Goal: Share content: Distribute website content to other platforms or users

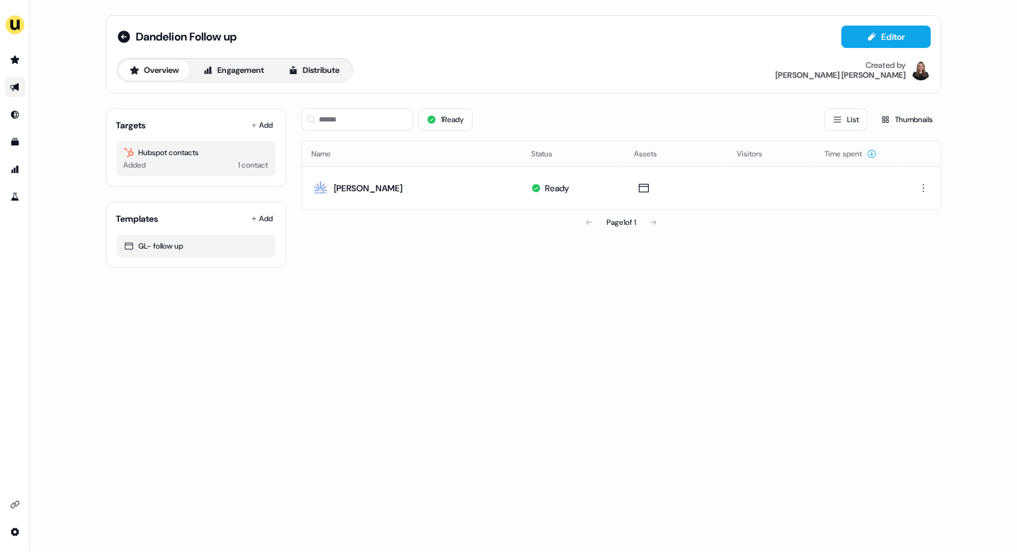
click at [12, 90] on icon "Go to outbound experience" at bounding box center [15, 87] width 10 height 10
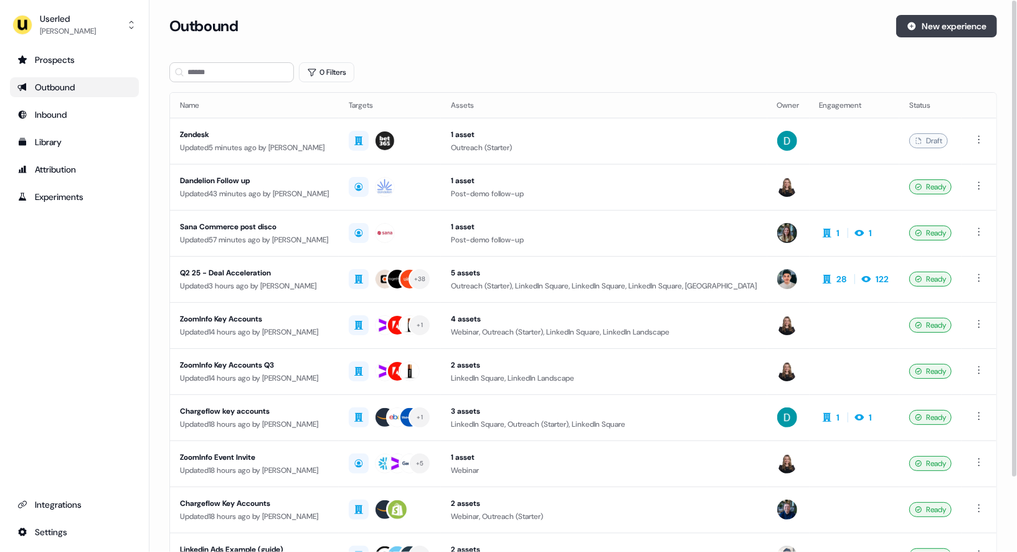
click at [942, 27] on button "New experience" at bounding box center [946, 26] width 101 height 22
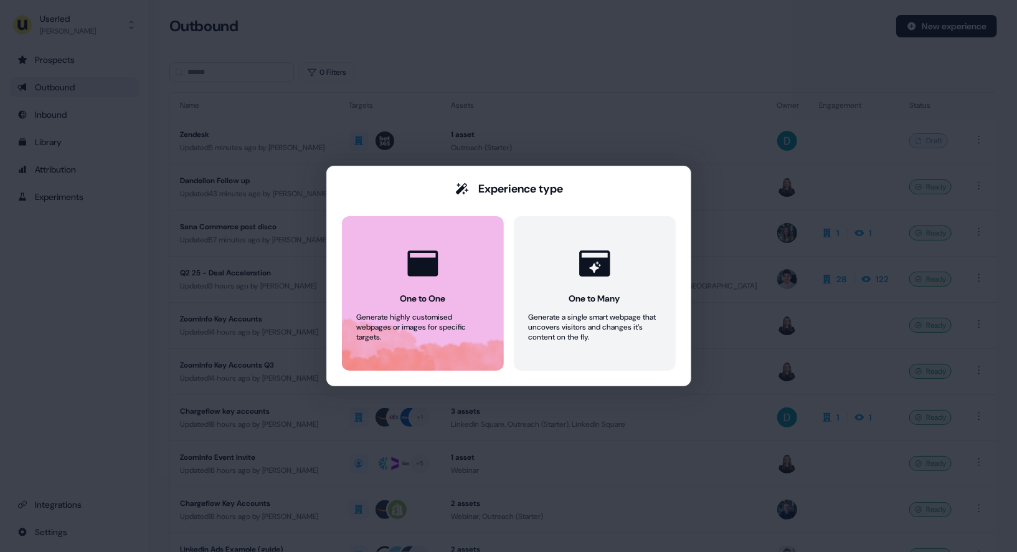
click at [449, 295] on button "One to One Generate highly customised webpages or images for specific targets." at bounding box center [423, 293] width 162 height 154
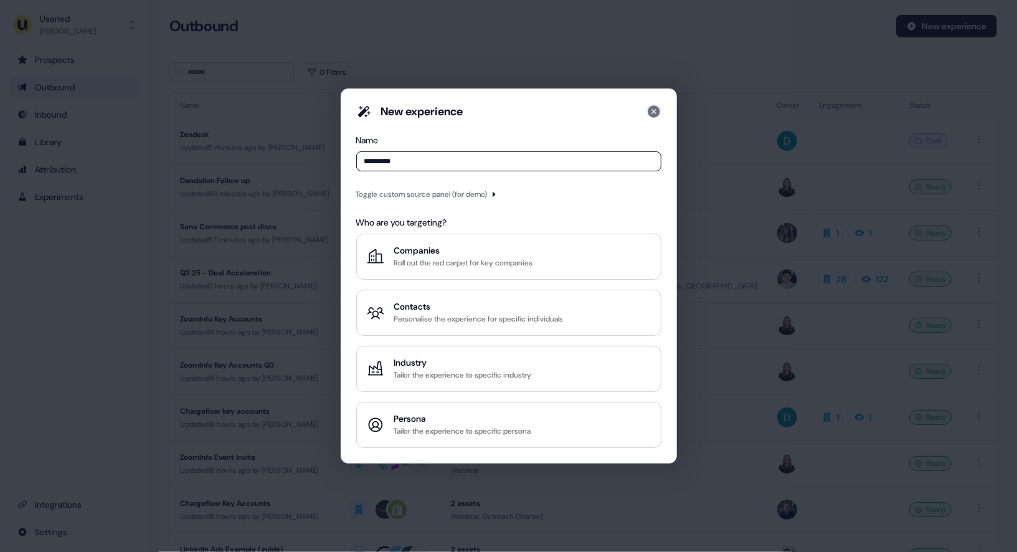
type input "*********"
click at [657, 110] on icon at bounding box center [653, 111] width 12 height 12
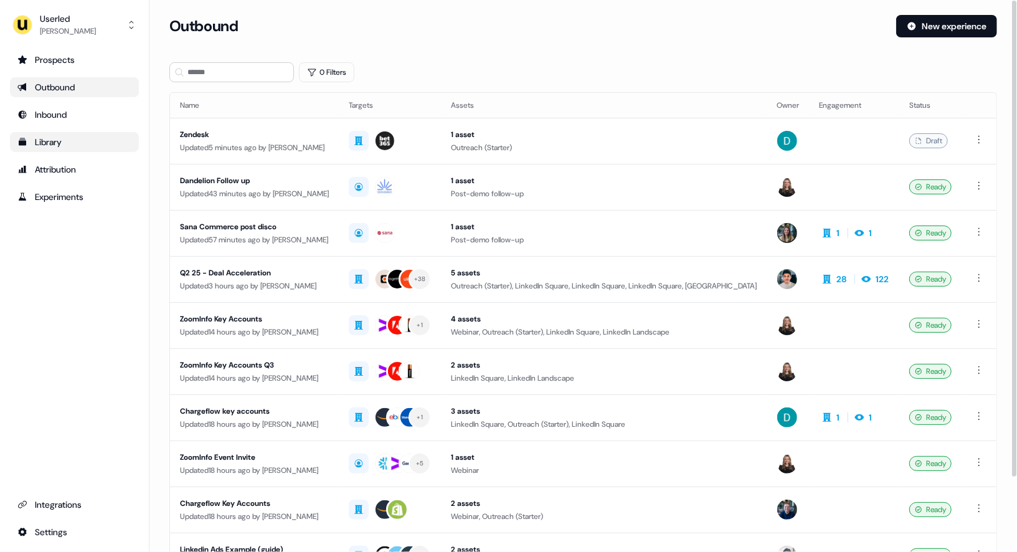
click at [54, 141] on div "Library" at bounding box center [74, 142] width 114 height 12
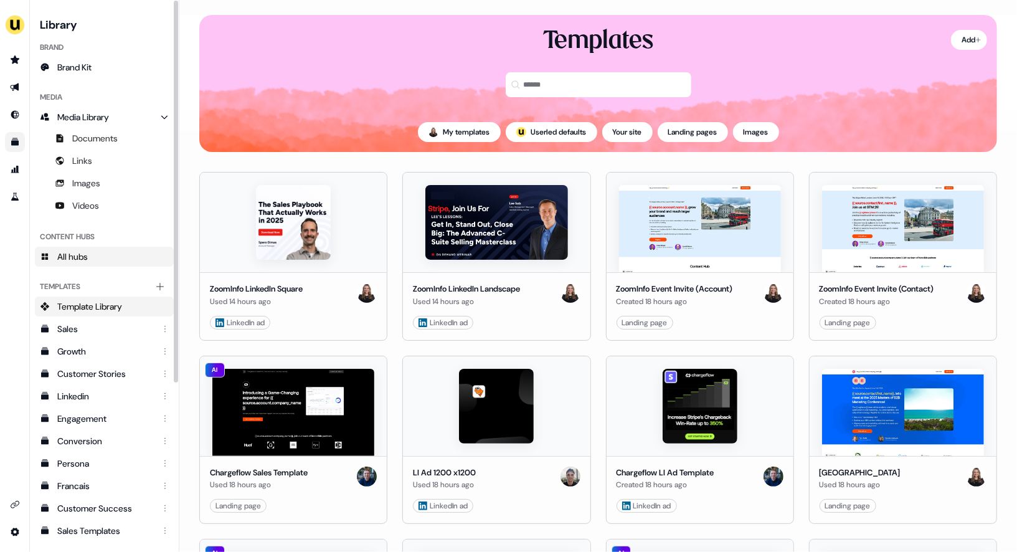
click at [87, 255] on span "All hubs" at bounding box center [72, 256] width 31 height 12
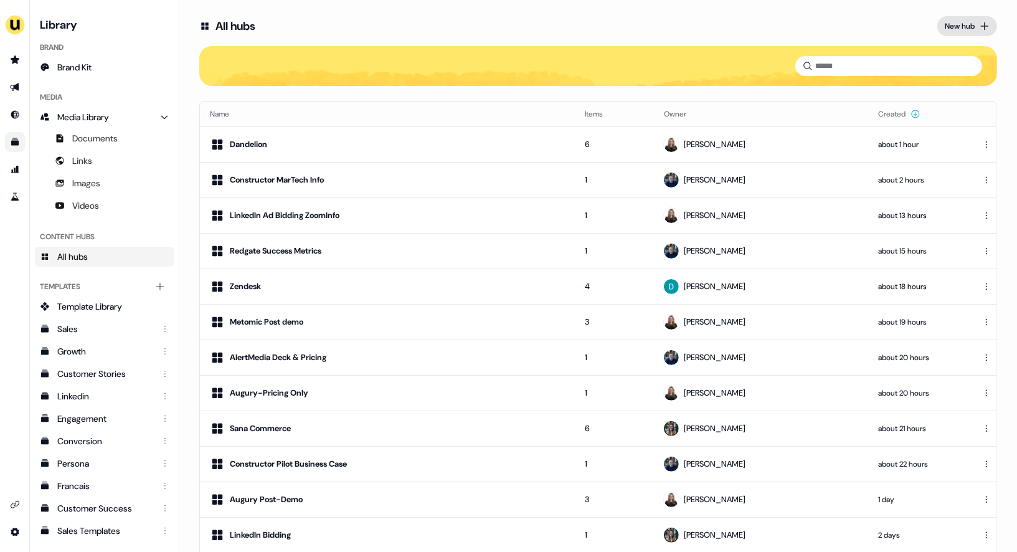
click at [971, 26] on button "New hub" at bounding box center [967, 26] width 60 height 20
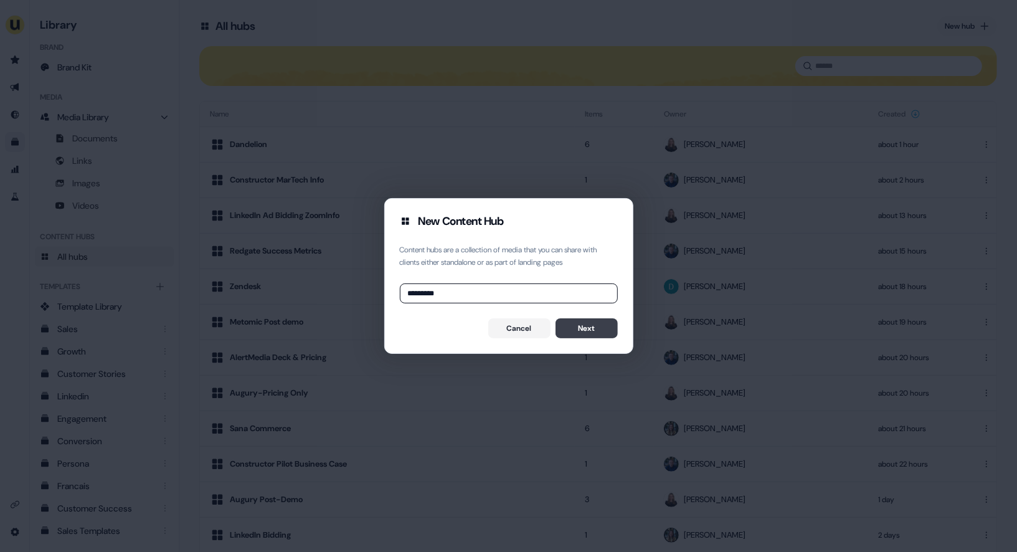
type input "*********"
click at [580, 337] on button "Next" at bounding box center [586, 328] width 62 height 20
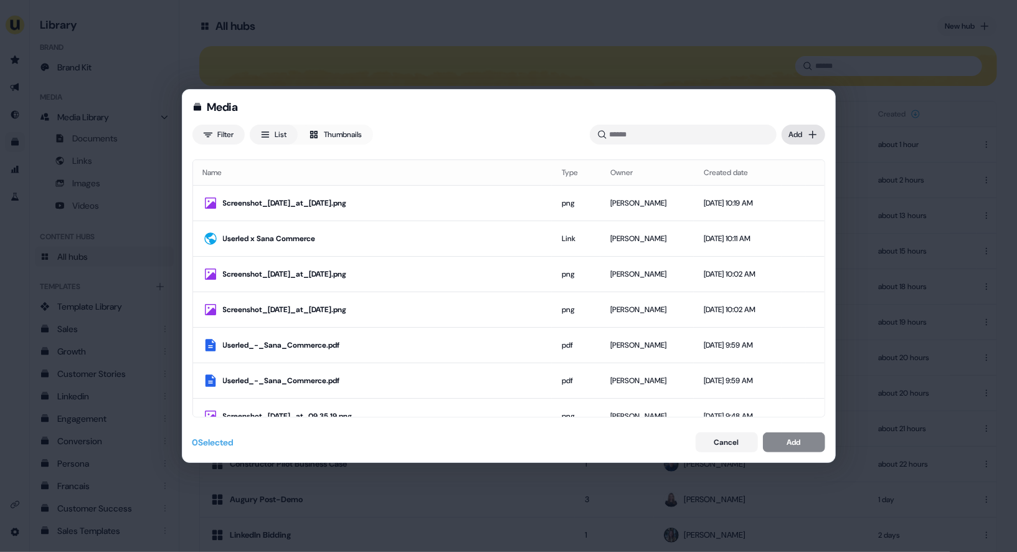
click at [796, 134] on div "Media Filter List Thumbnails Uploaded Add Name Type Owner Created date Screensh…" at bounding box center [508, 276] width 1017 height 552
click at [678, 131] on div "Media Filter List Thumbnails Uploaded Add Name Type Owner Created date Screensh…" at bounding box center [508, 276] width 1017 height 552
click at [669, 133] on input at bounding box center [683, 135] width 187 height 20
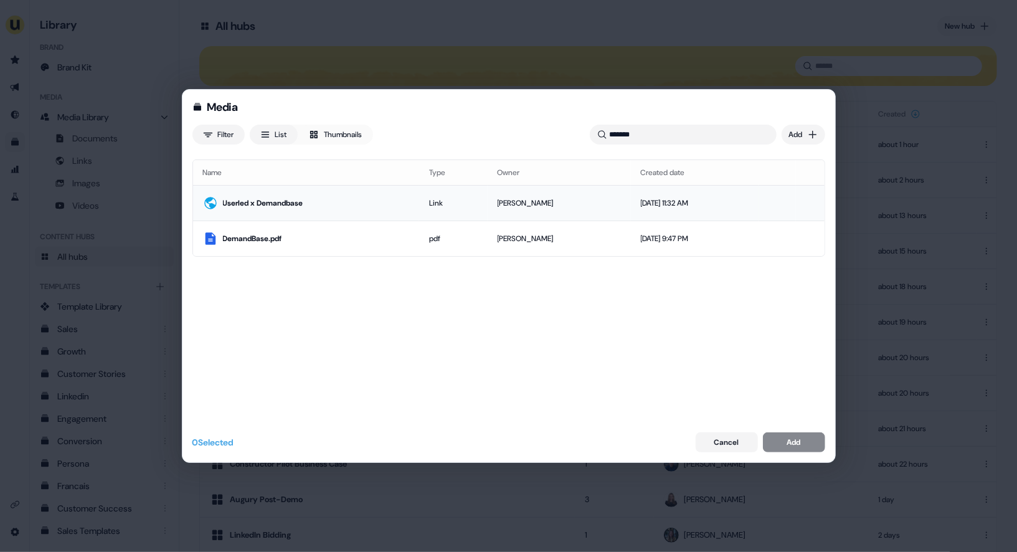
click at [454, 210] on td "Link" at bounding box center [453, 202] width 68 height 35
click at [649, 201] on div "[DATE] 11:32 AM" at bounding box center [680, 203] width 105 height 12
click at [563, 250] on td "[PERSON_NAME]" at bounding box center [558, 237] width 143 height 35
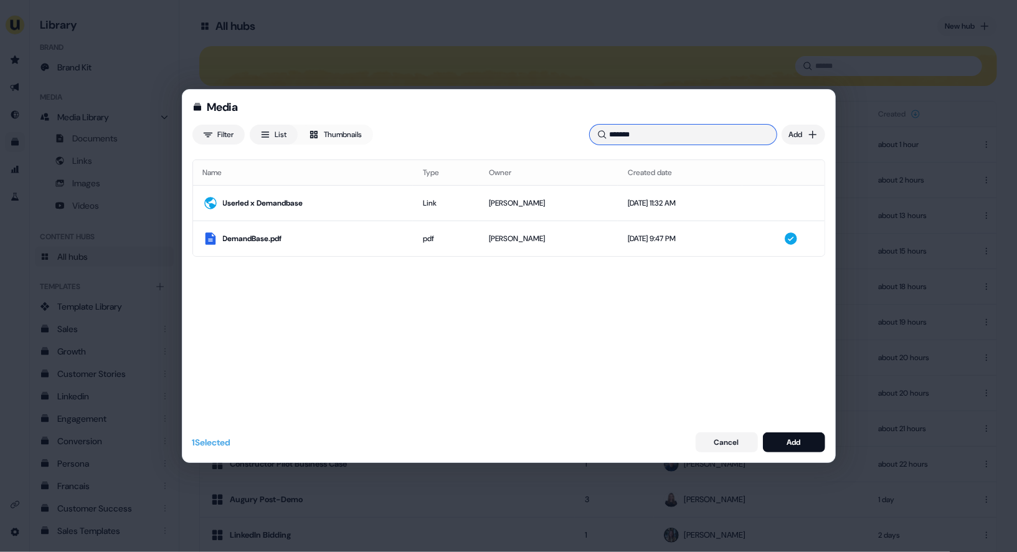
click at [673, 136] on input "*******" at bounding box center [683, 135] width 187 height 20
type input "*"
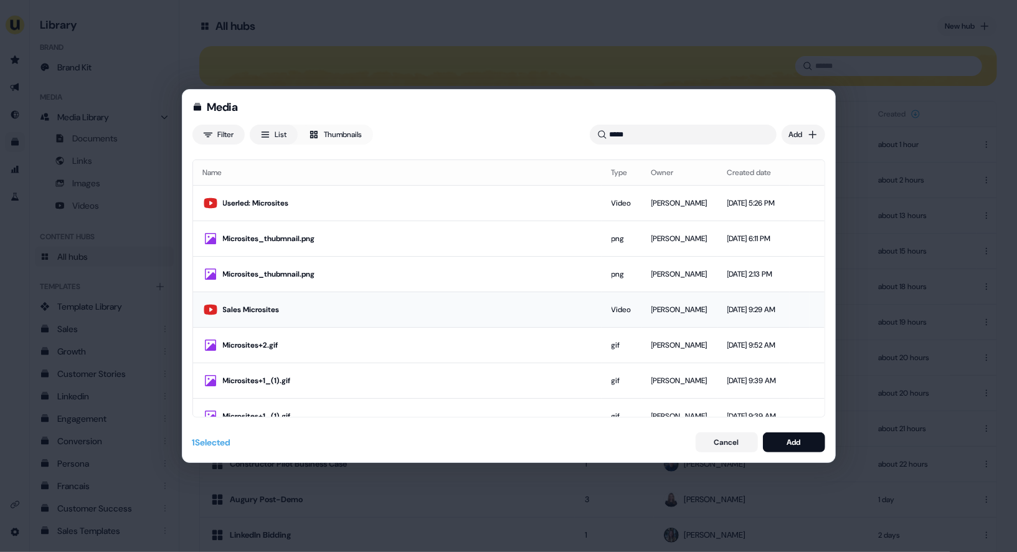
click at [404, 311] on div "Sales Microsites" at bounding box center [407, 309] width 369 height 12
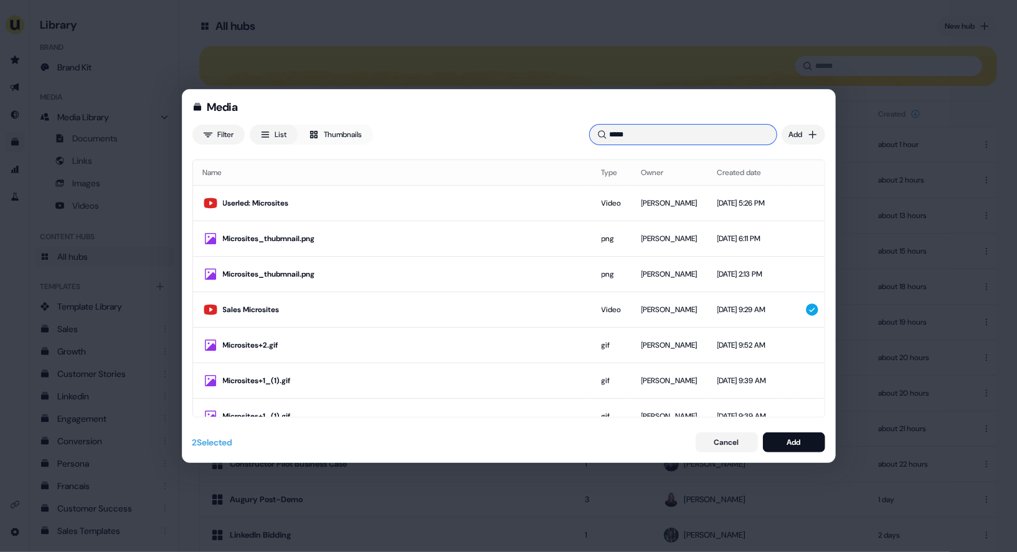
click at [644, 130] on input "*****" at bounding box center [683, 135] width 187 height 20
type input "*"
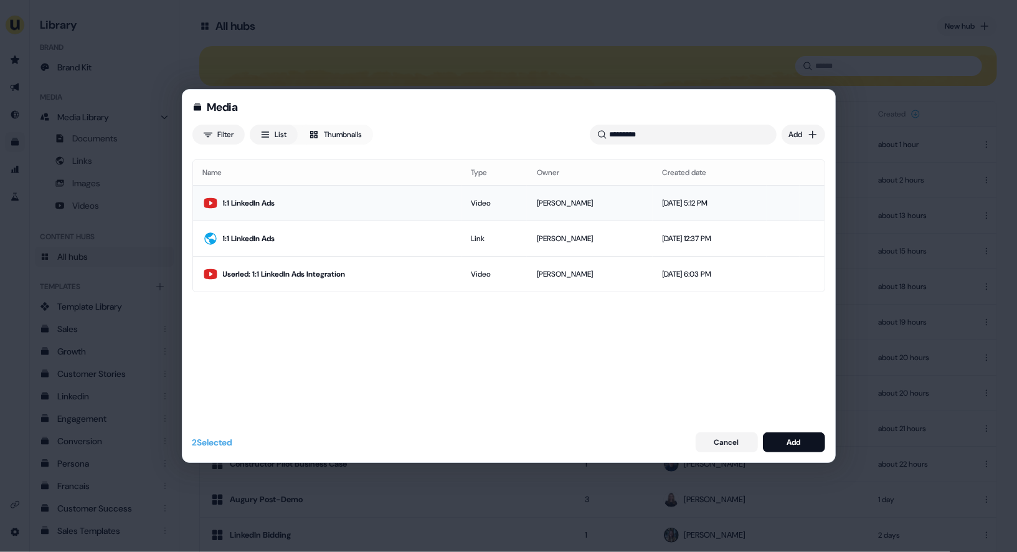
click at [537, 205] on div "[PERSON_NAME]" at bounding box center [589, 203] width 105 height 12
click at [723, 136] on input "*********" at bounding box center [683, 135] width 187 height 20
type input "*"
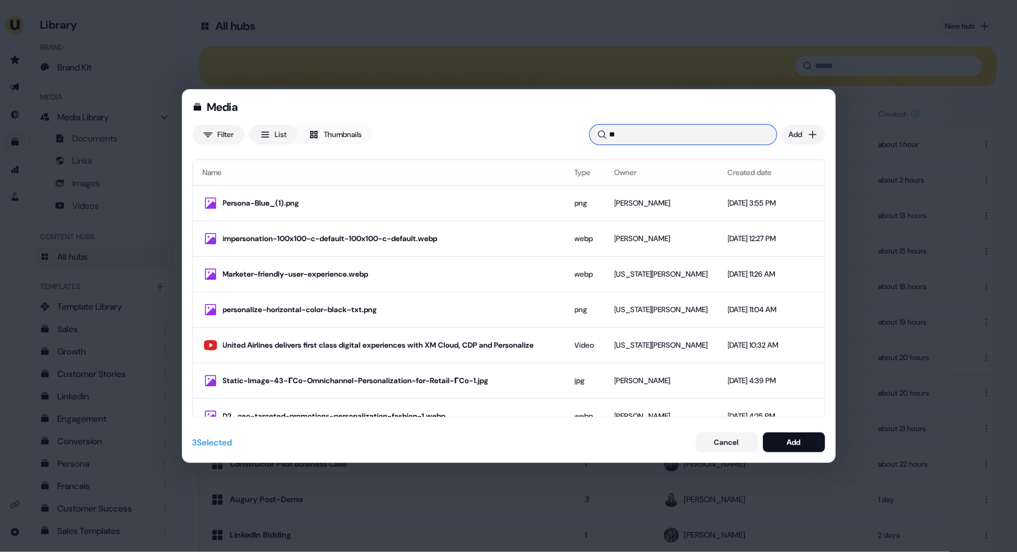
type input "*"
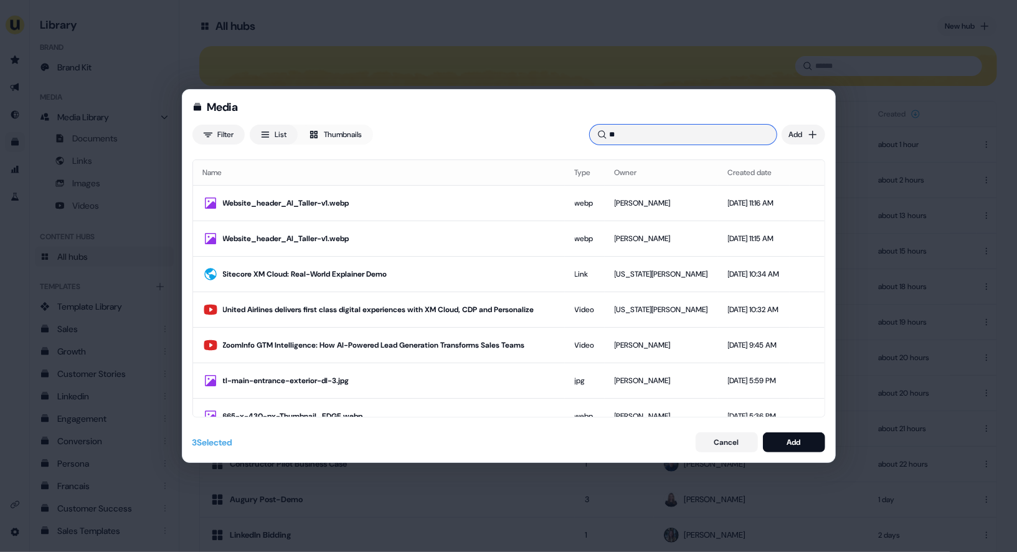
type input "*"
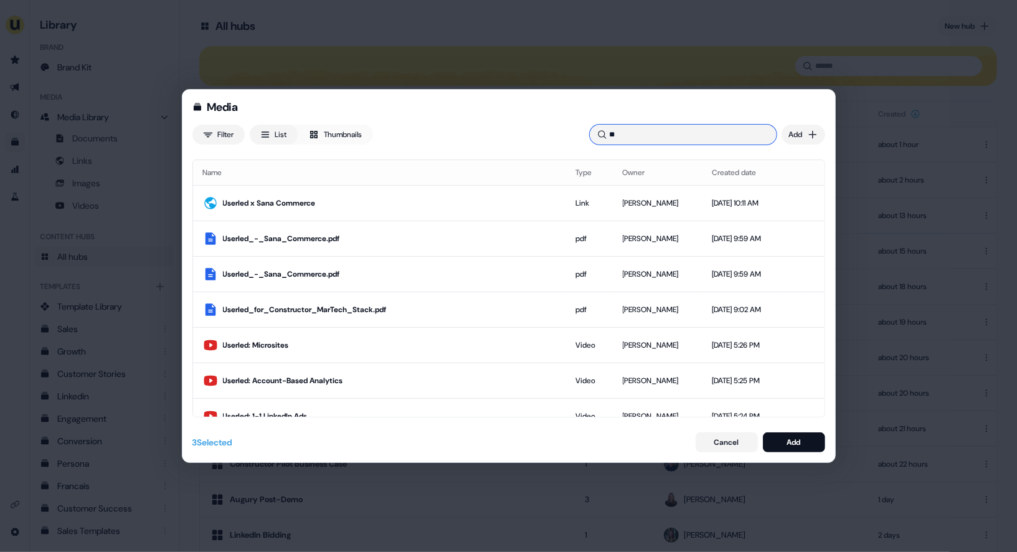
type input "*"
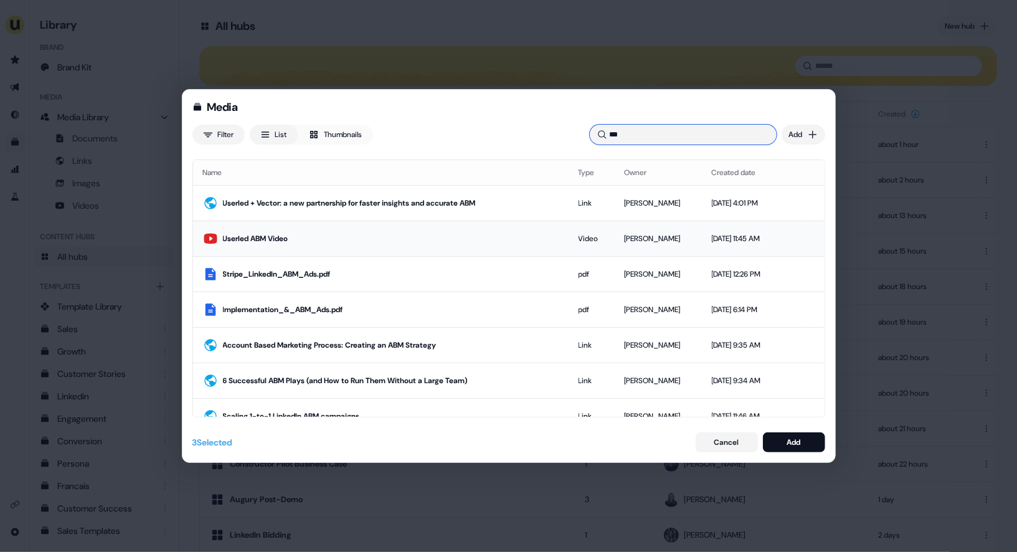
type input "***"
click at [313, 228] on td "Userled ABM Video" at bounding box center [380, 237] width 375 height 35
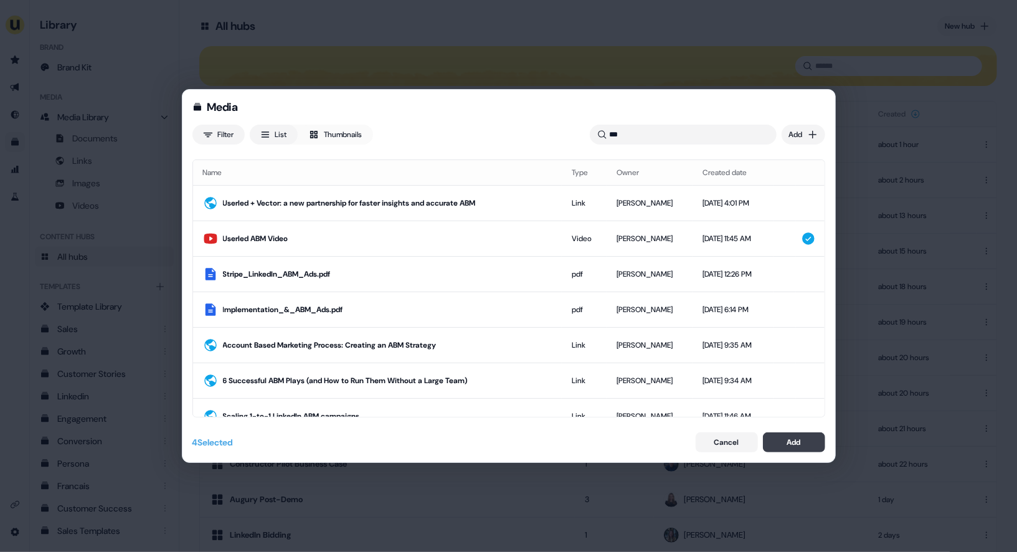
click at [774, 435] on button "Add" at bounding box center [794, 442] width 62 height 20
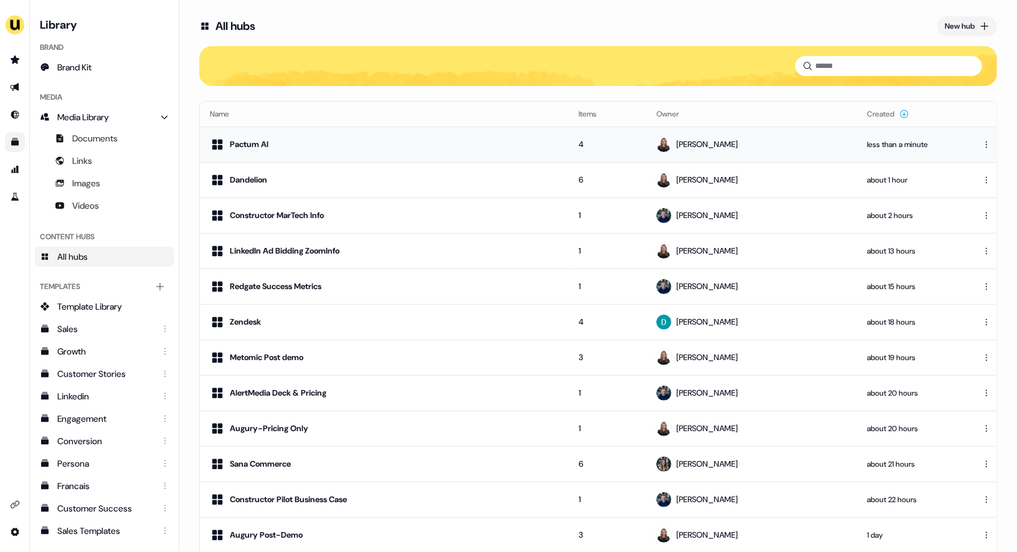
click at [413, 134] on td "Pactum AI" at bounding box center [384, 143] width 369 height 35
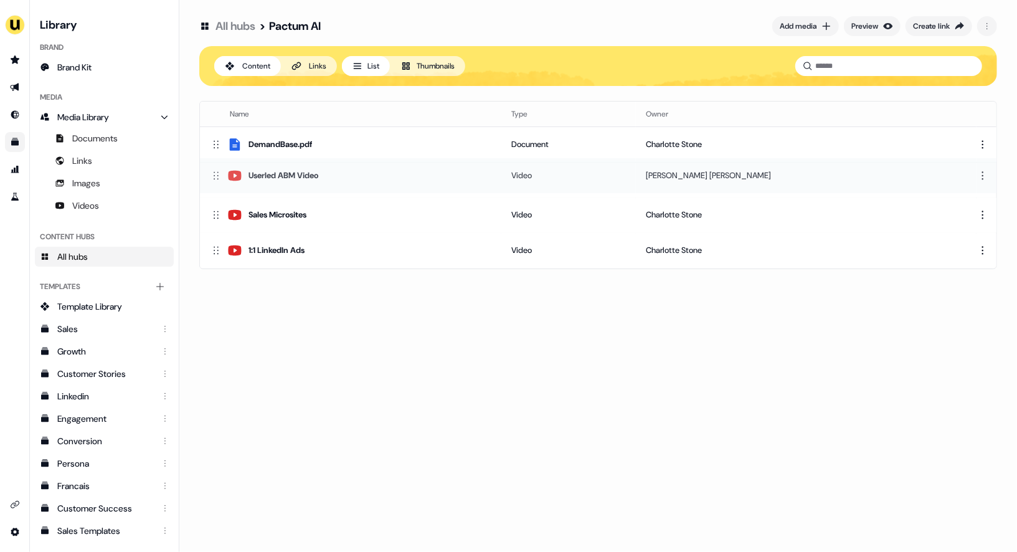
drag, startPoint x: 214, startPoint y: 252, endPoint x: 219, endPoint y: 176, distance: 75.5
click at [219, 176] on icon at bounding box center [216, 175] width 12 height 12
click at [943, 22] on div "Create link" at bounding box center [931, 26] width 37 height 12
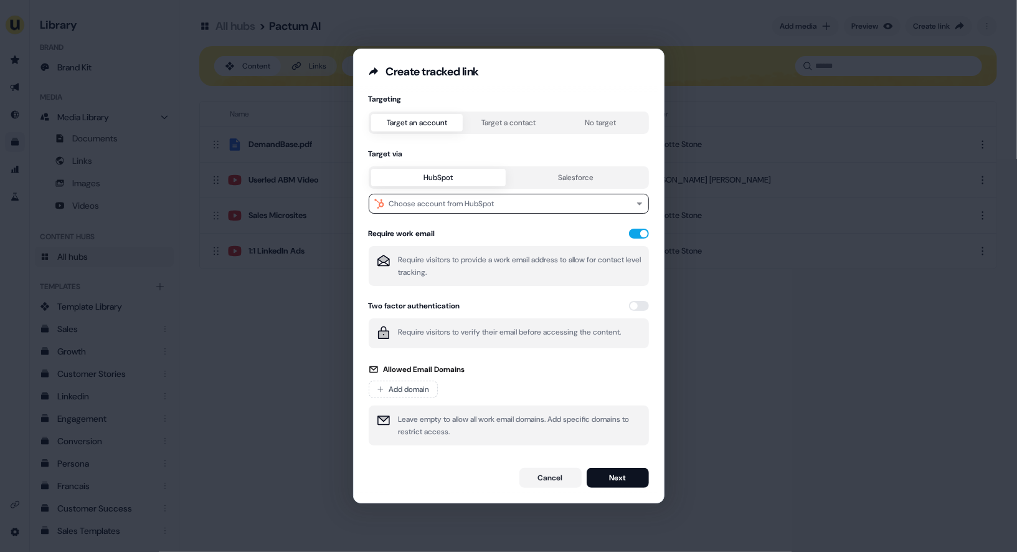
click at [500, 121] on button "Target a contact" at bounding box center [509, 122] width 92 height 17
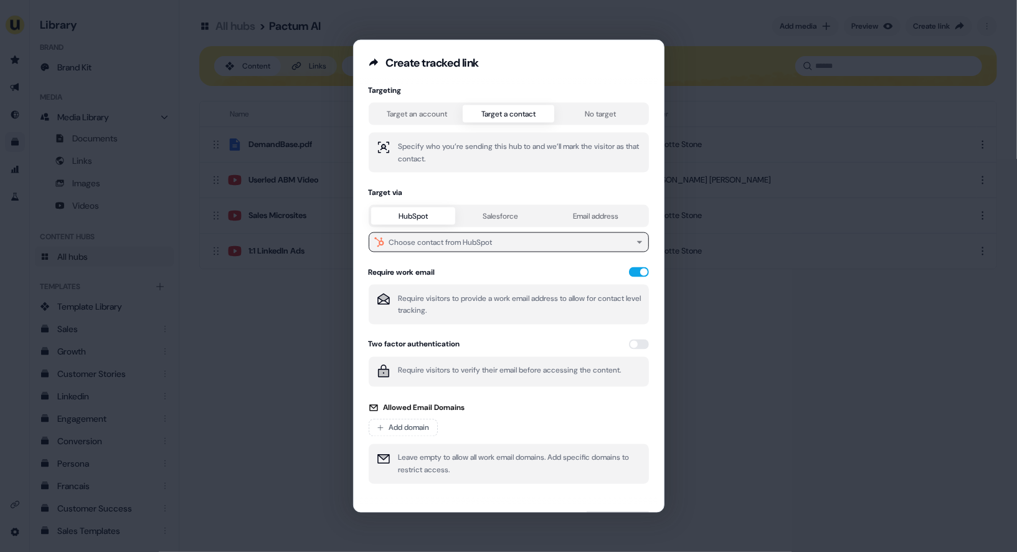
click at [462, 241] on div "Choose contact from HubSpot" at bounding box center [440, 242] width 103 height 12
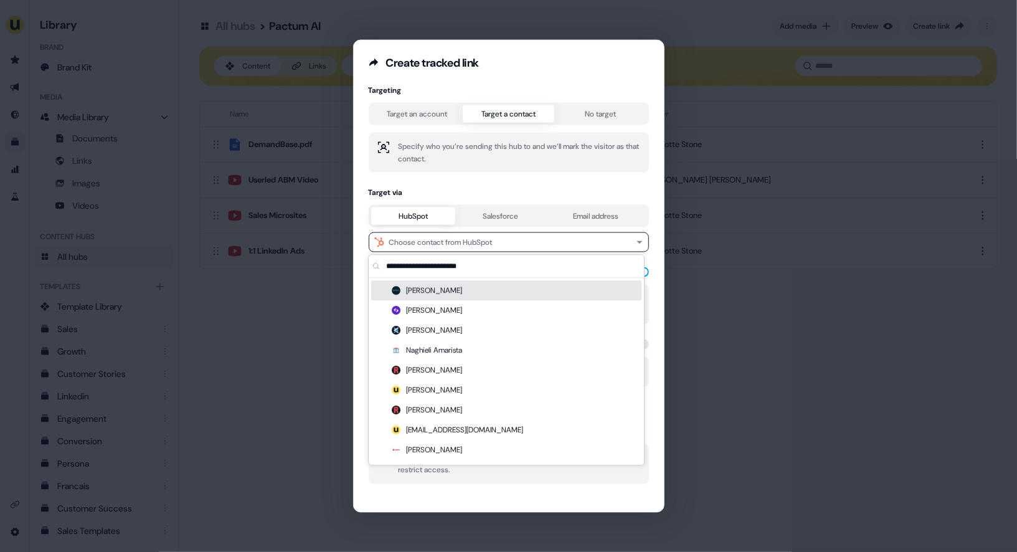
click at [448, 267] on input "text" at bounding box center [513, 266] width 260 height 22
click at [458, 289] on div "[PERSON_NAME]" at bounding box center [506, 290] width 270 height 20
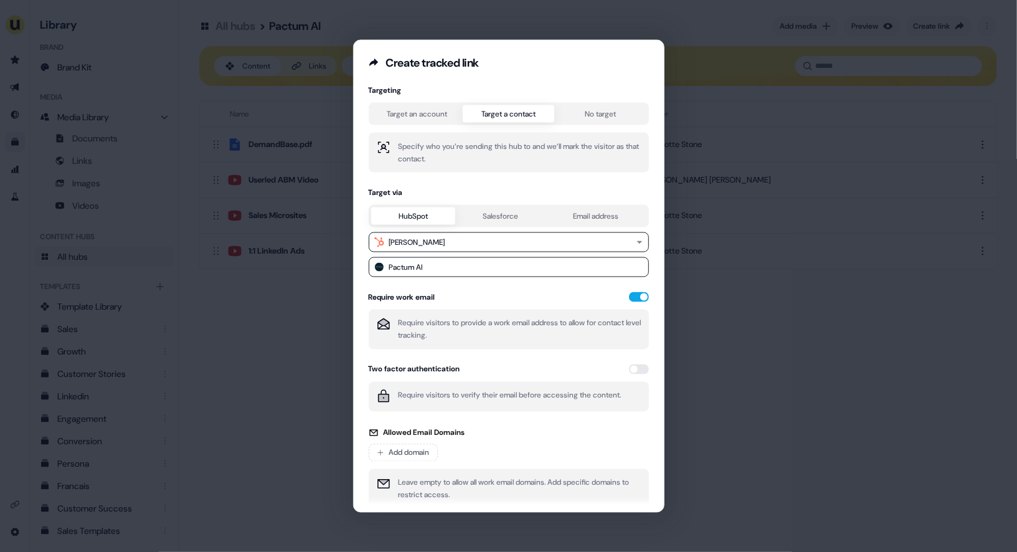
click at [635, 290] on div "Specify who you’re sending this hub to and we’ll mark the visitor as that conta…" at bounding box center [509, 321] width 280 height 376
click at [635, 295] on button "button" at bounding box center [639, 297] width 20 height 10
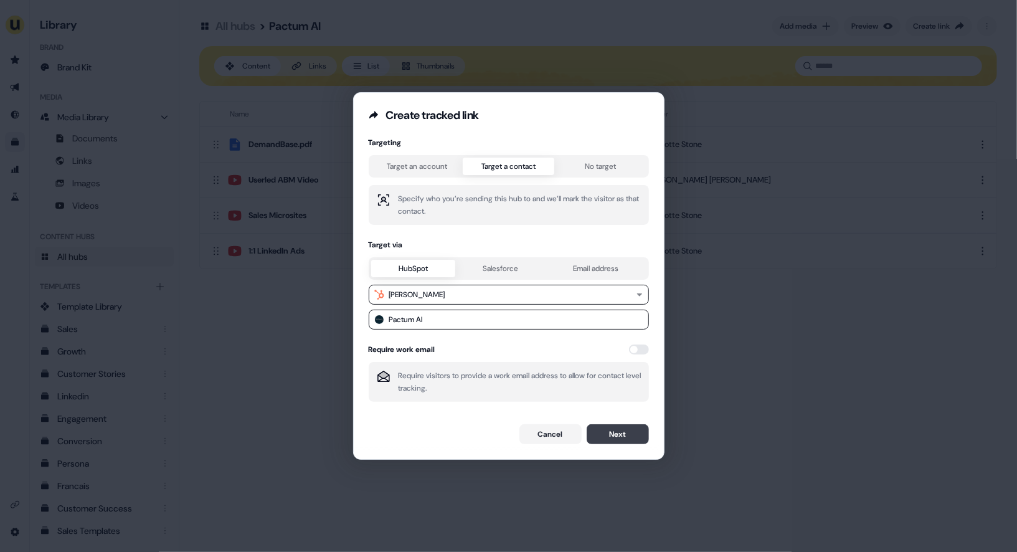
click at [617, 438] on button "Next" at bounding box center [617, 434] width 62 height 20
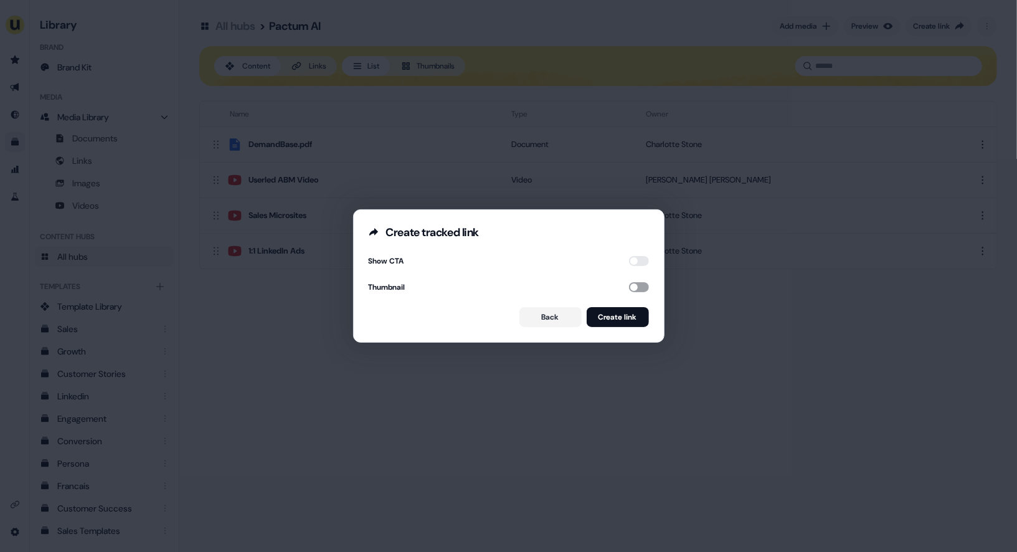
click at [630, 283] on button "button" at bounding box center [639, 287] width 20 height 10
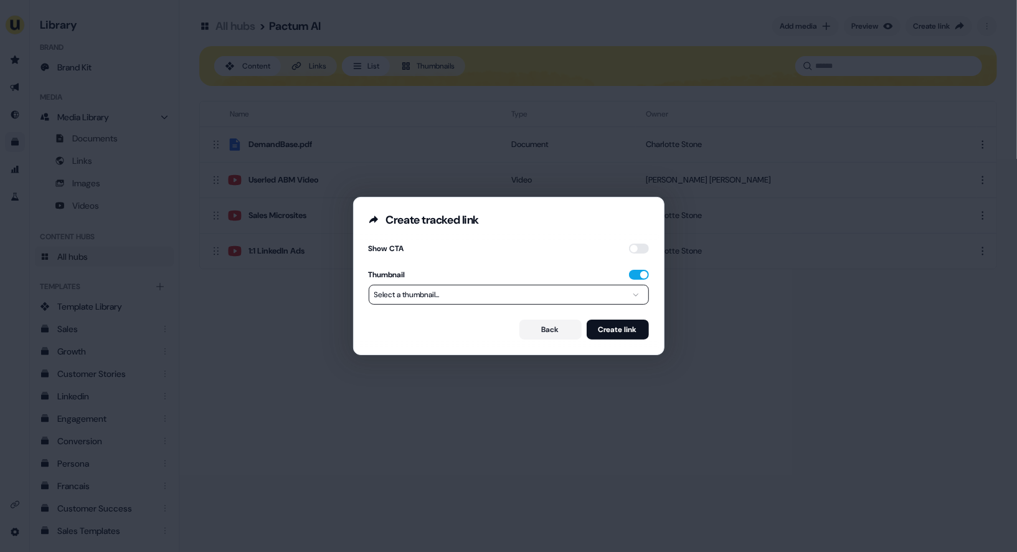
click at [600, 295] on button "Select a thumbnail..." at bounding box center [509, 295] width 280 height 20
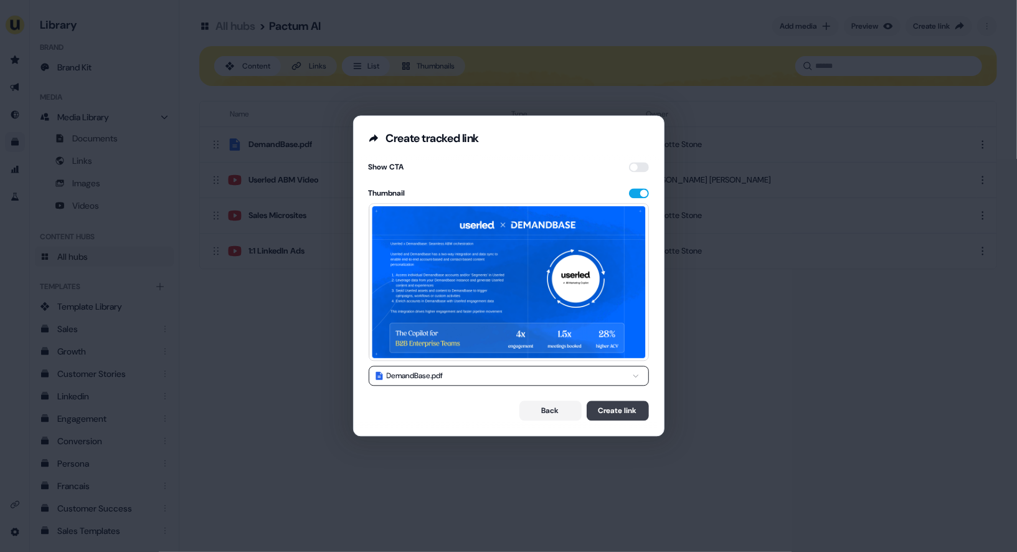
click at [605, 415] on button "Create link" at bounding box center [617, 411] width 62 height 20
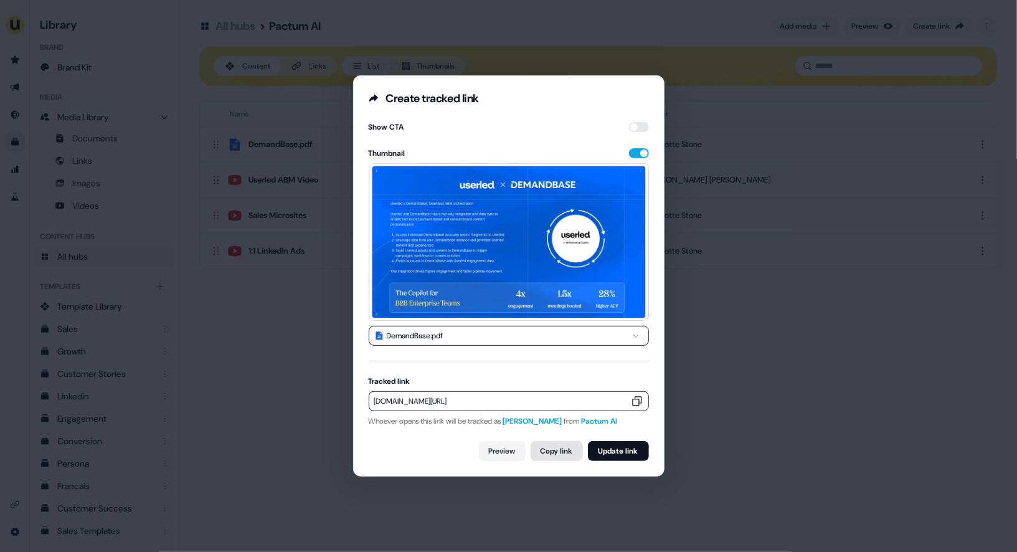
click at [548, 458] on button "Copy link" at bounding box center [556, 451] width 52 height 20
